Goal: Check status: Check status

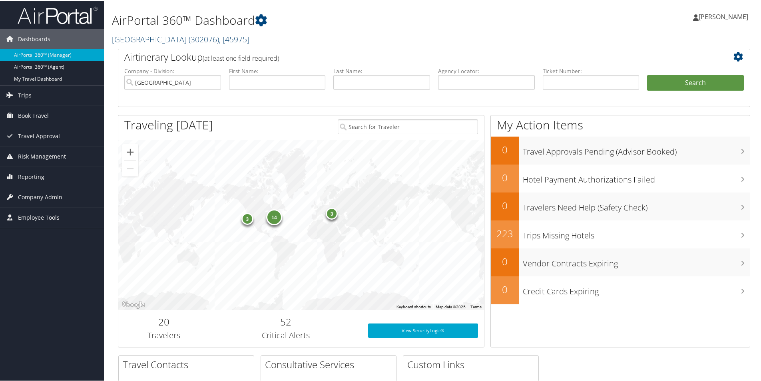
click at [237, 38] on span ", [ 45975 ]" at bounding box center [234, 38] width 30 height 11
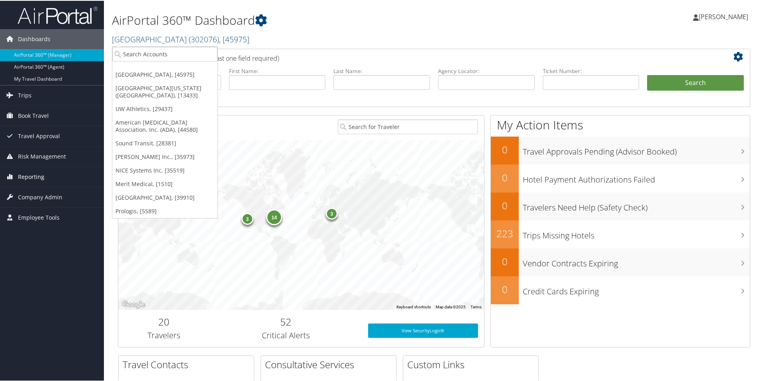
click at [27, 174] on span "Reporting" at bounding box center [31, 176] width 26 height 20
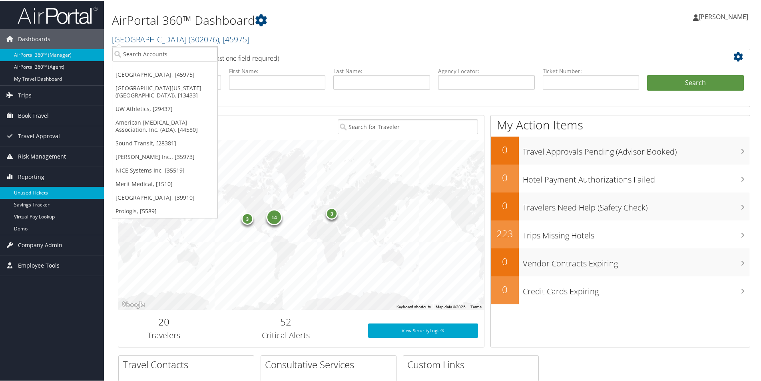
click at [51, 188] on link "Unused Tickets" at bounding box center [52, 192] width 104 height 12
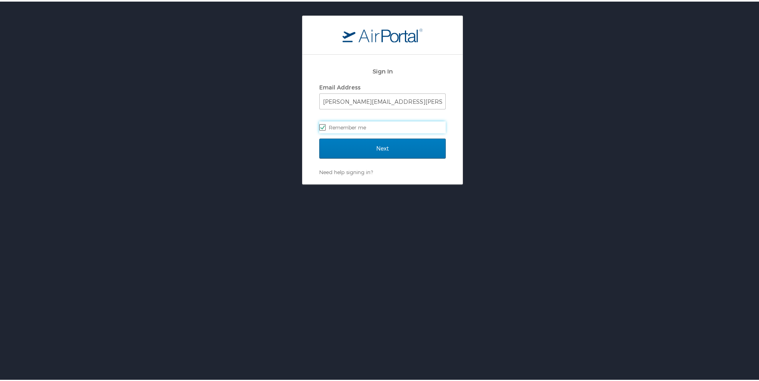
click at [441, 177] on div "Sign In Email Address [PERSON_NAME][EMAIL_ADDRESS][PERSON_NAME][DOMAIN_NAME] Re…" at bounding box center [382, 204] width 765 height 381
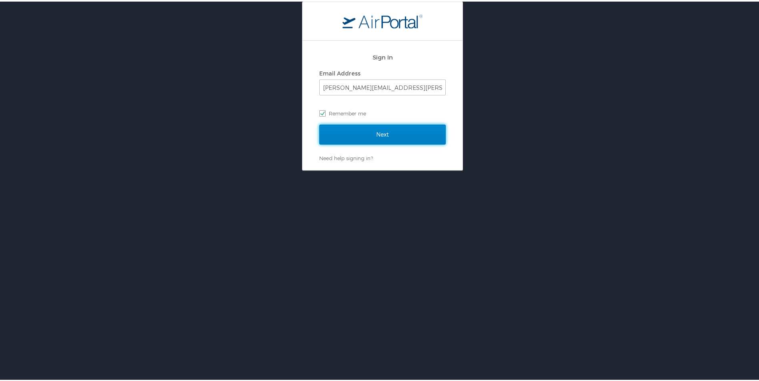
click at [427, 141] on input "Next" at bounding box center [382, 133] width 126 height 20
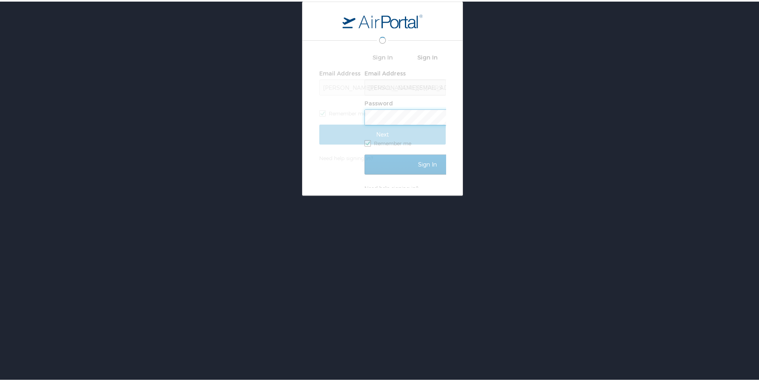
scroll to position [0, 0]
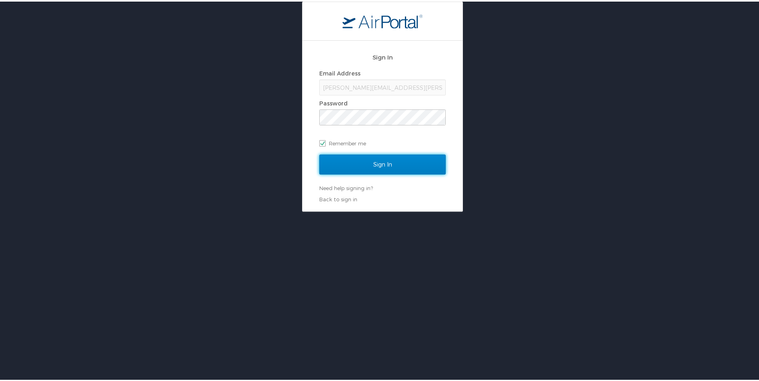
click at [421, 159] on input "Sign In" at bounding box center [382, 163] width 126 height 20
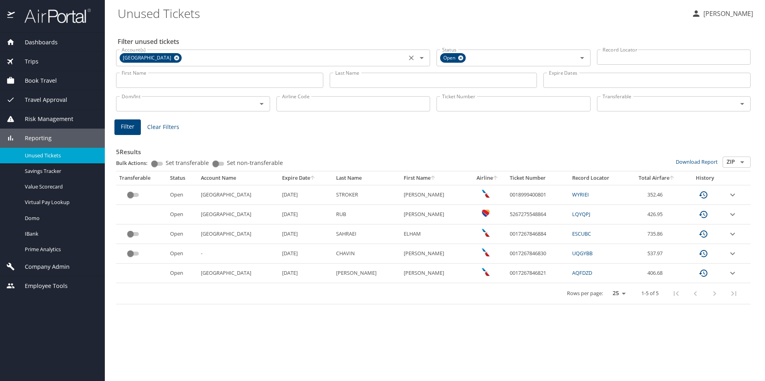
click at [174, 54] on icon at bounding box center [177, 58] width 6 height 9
click at [374, 132] on div "5 Results Bulk Actions: Set transferable Set non-transferable Download Report Z…" at bounding box center [433, 219] width 641 height 178
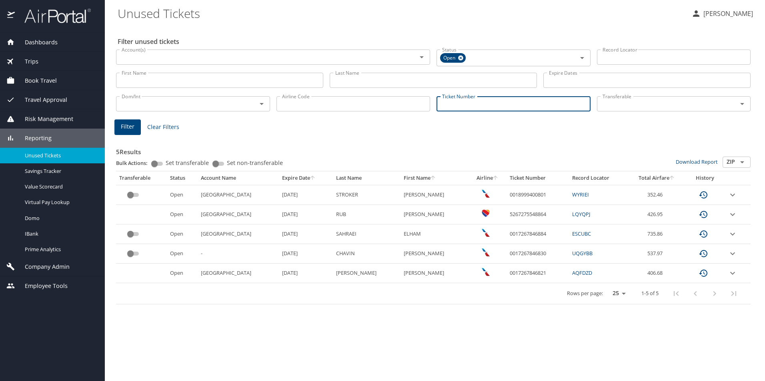
click at [463, 103] on input "Ticket Number" at bounding box center [513, 103] width 154 height 15
paste input "016 7307 223858"
click at [126, 122] on span "Filter" at bounding box center [128, 126] width 14 height 10
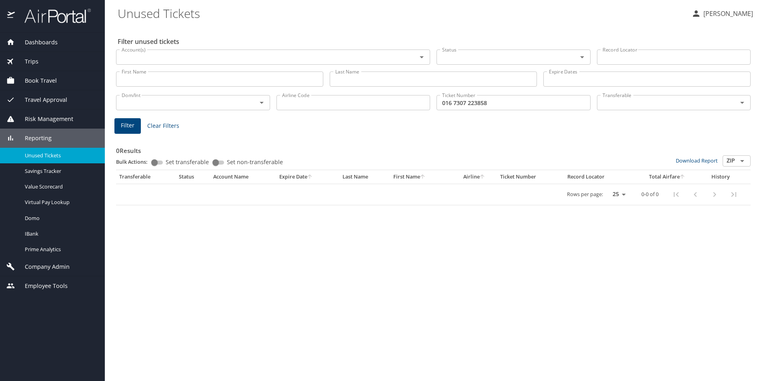
click at [485, 232] on div "Filter unused tickets Account(s) Account(s) Status Status Record Locator Record…" at bounding box center [435, 204] width 634 height 356
click at [453, 104] on input "016 7307 223858" at bounding box center [513, 102] width 154 height 15
click at [467, 102] on input "0167307 223858" at bounding box center [513, 102] width 154 height 15
type input "0167307223858"
click at [128, 123] on span "Filter" at bounding box center [128, 126] width 14 height 10
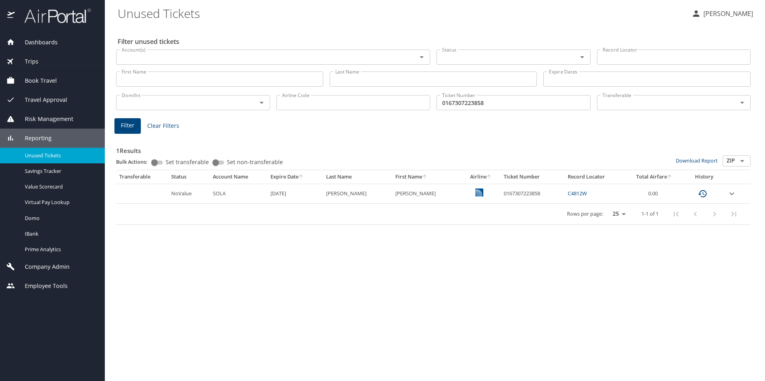
click at [489, 252] on div "Filter unused tickets Account(s) Account(s) Status Status Record Locator Record…" at bounding box center [435, 204] width 634 height 356
click at [734, 195] on icon "expand row" at bounding box center [732, 194] width 10 height 10
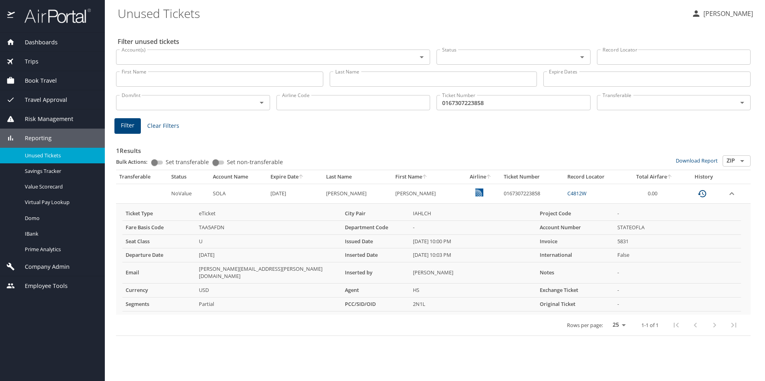
click at [573, 150] on h3 "1 Results" at bounding box center [433, 149] width 634 height 14
click at [691, 138] on div "1 Results Bulk Actions: Set transferable Set non-transferable Download Report Z…" at bounding box center [433, 236] width 634 height 201
click at [422, 144] on h3 "1 Results" at bounding box center [433, 149] width 634 height 14
drag, startPoint x: 500, startPoint y: 104, endPoint x: 375, endPoint y: 90, distance: 125.9
click at [375, 90] on div "Dom/Int Dom/Int Airline Code Airline Code Ticket Number 0167307223858 Ticket Nu…" at bounding box center [433, 102] width 641 height 26
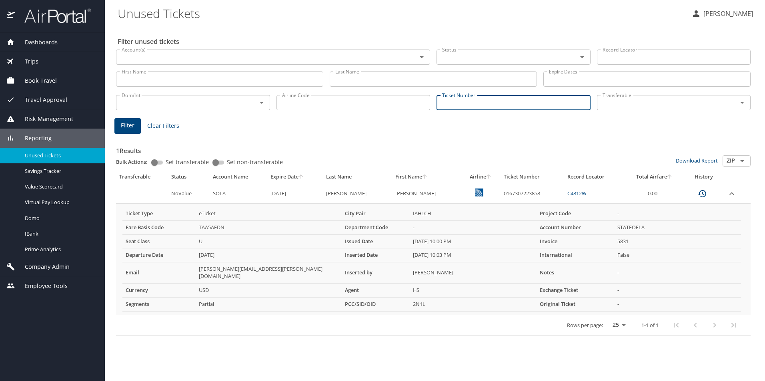
click at [359, 137] on div "1 Results Bulk Actions: Set transferable Set non-transferable Download Report Z…" at bounding box center [433, 236] width 634 height 201
click at [224, 131] on div "1 Results Bulk Actions: Set transferable Set non-transferable Download Report Z…" at bounding box center [433, 234] width 641 height 210
